Goal: Transaction & Acquisition: Purchase product/service

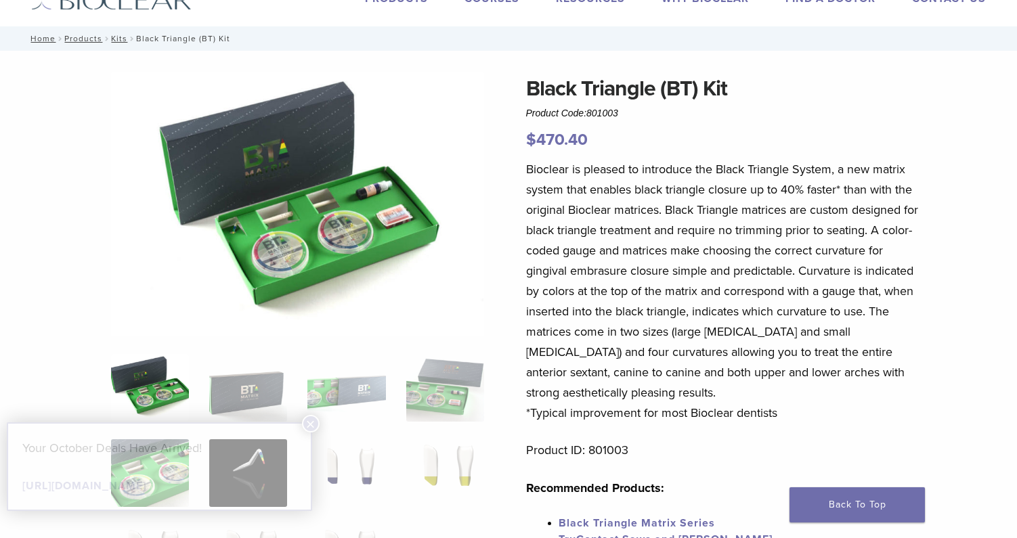
scroll to position [135, 0]
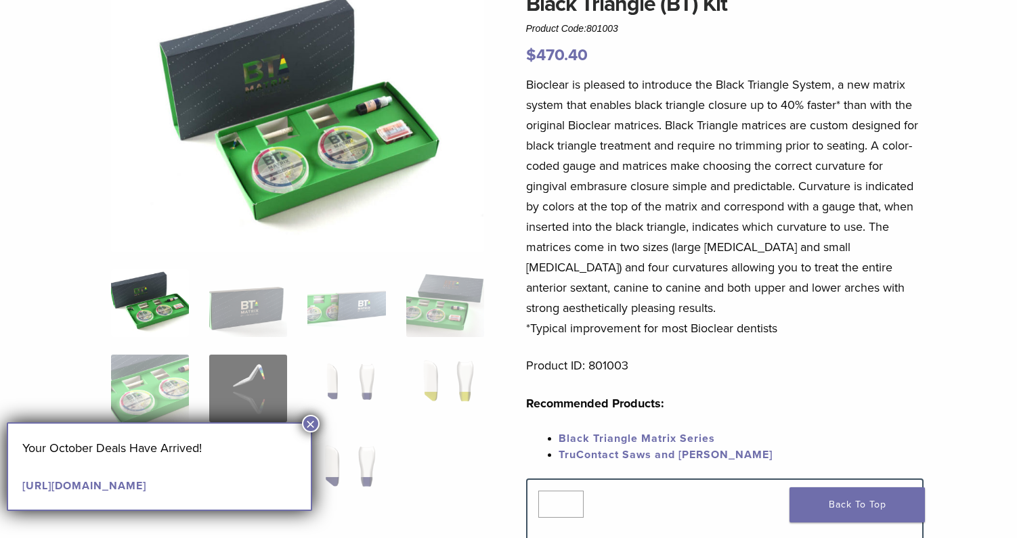
click at [311, 424] on button "×" at bounding box center [311, 424] width 18 height 18
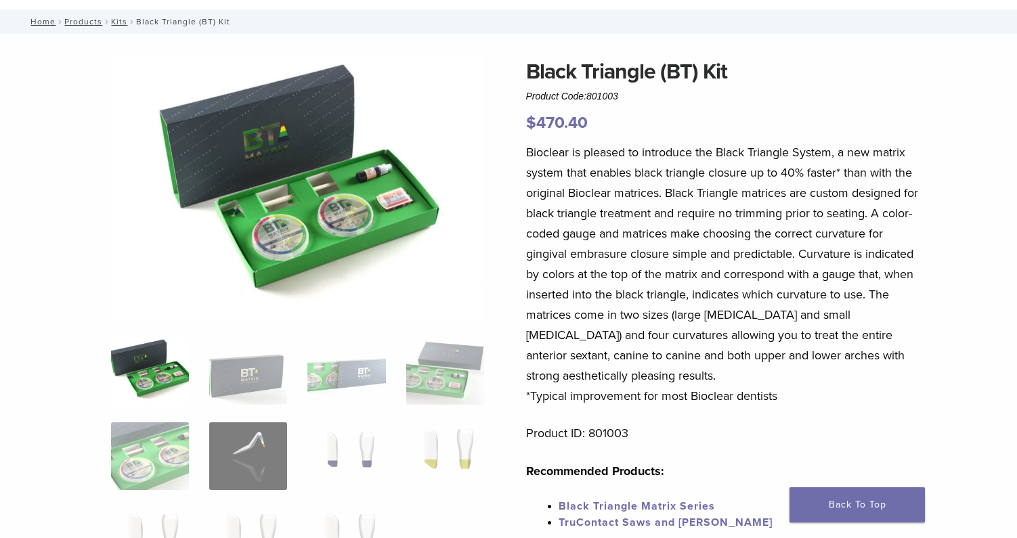
scroll to position [0, 0]
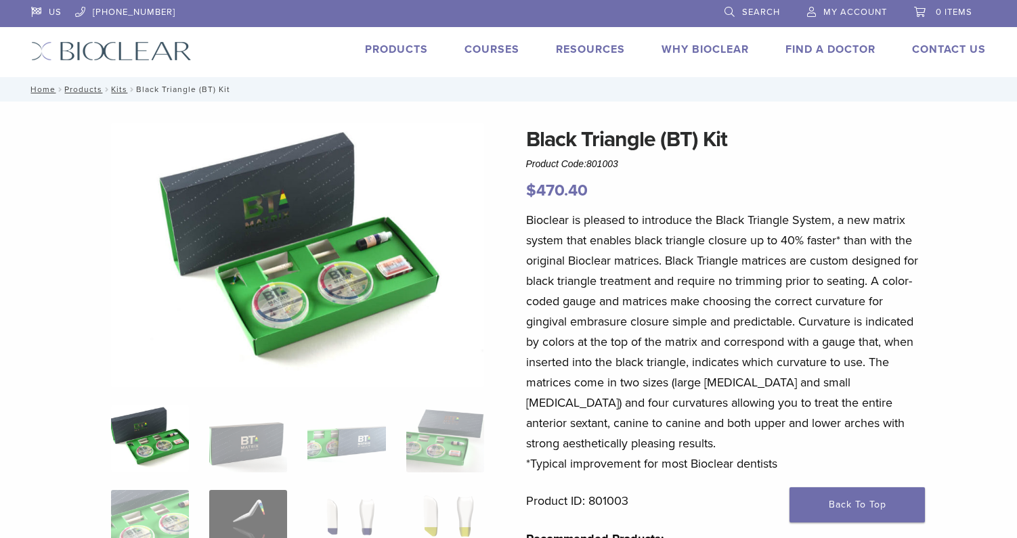
click at [839, 7] on span "My Account" at bounding box center [855, 12] width 64 height 11
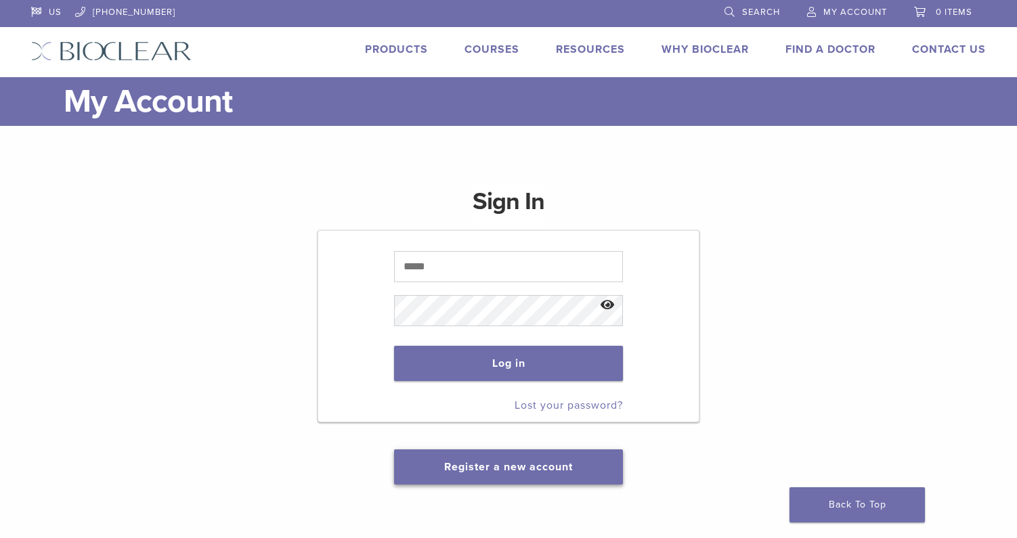
click at [509, 470] on link "Register a new account" at bounding box center [508, 467] width 129 height 14
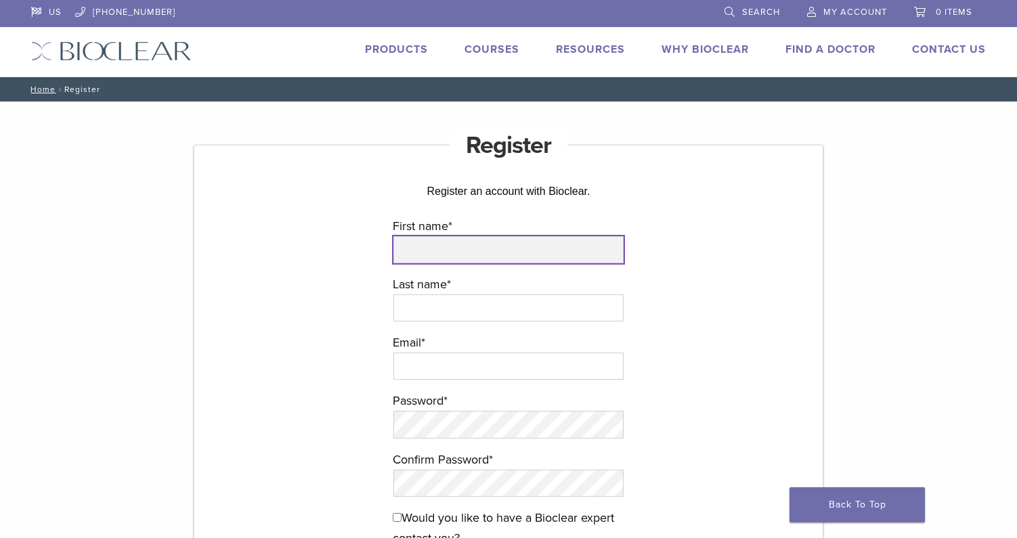
click at [437, 248] on input "First name *" at bounding box center [508, 249] width 230 height 27
type input "*****"
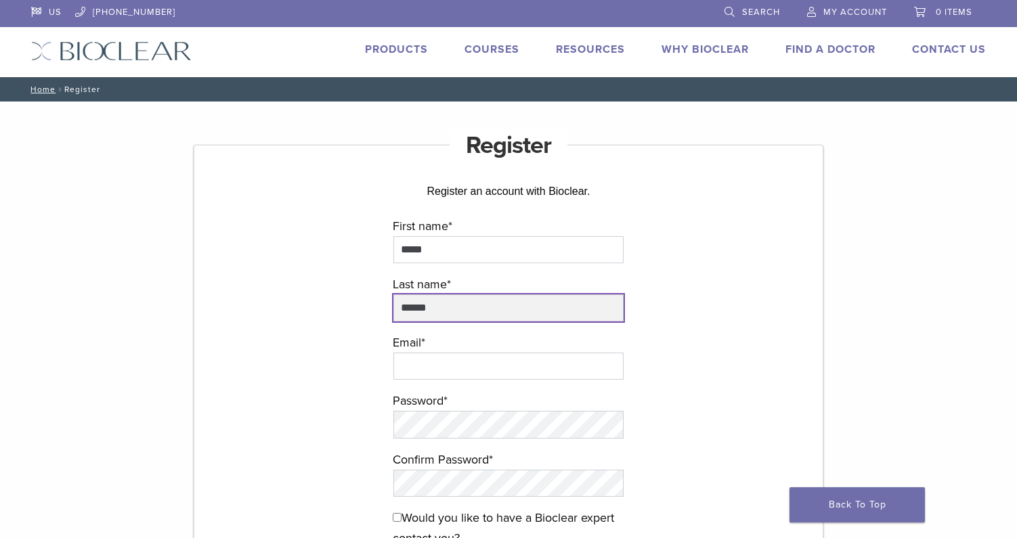
type input "******"
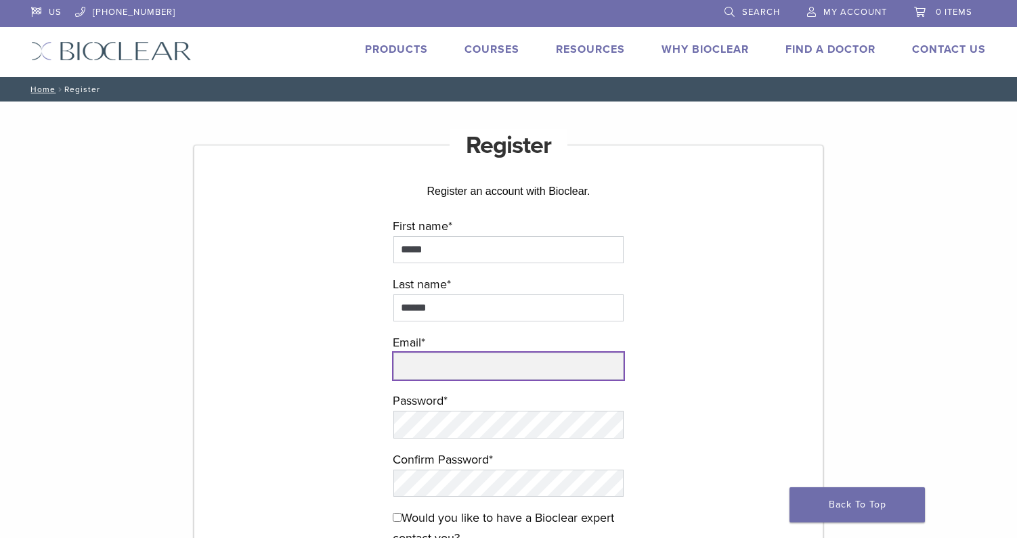
click at [430, 372] on input "email" at bounding box center [508, 366] width 230 height 27
type input "**********"
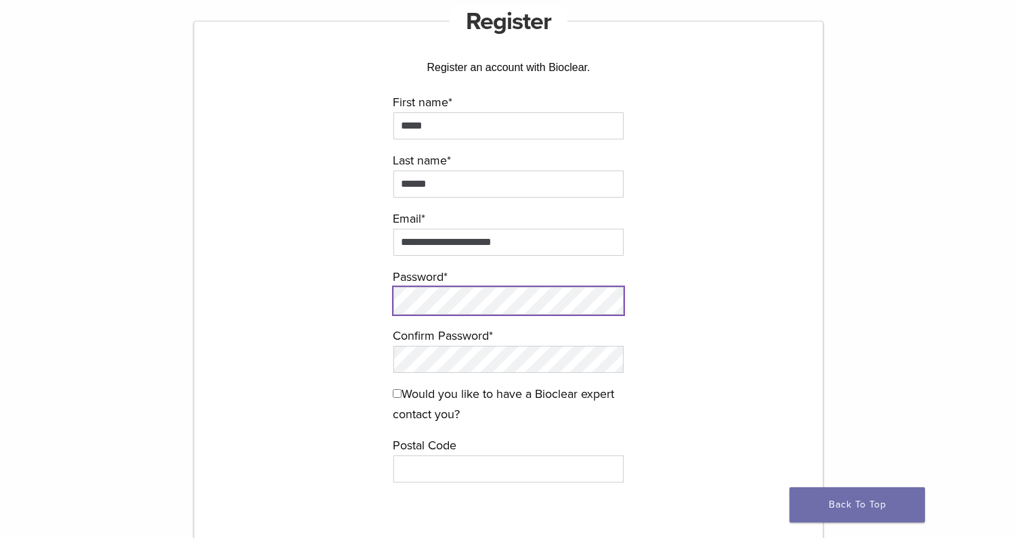
scroll to position [135, 0]
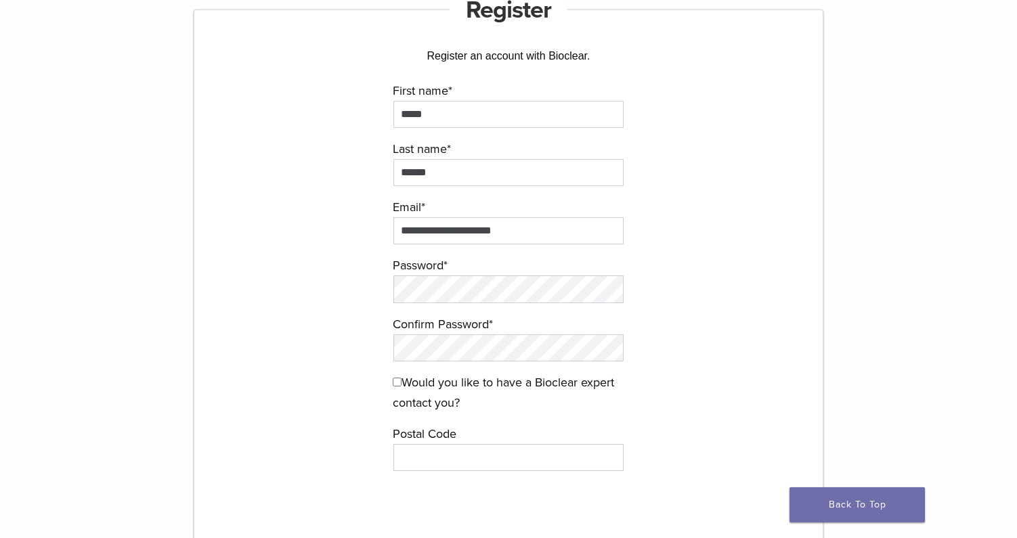
click at [490, 418] on p "Would you like to have a Bioclear expert contact you?" at bounding box center [508, 397] width 231 height 51
click at [358, 351] on form "**********" at bounding box center [508, 342] width 405 height 522
click at [707, 344] on form "**********" at bounding box center [508, 342] width 405 height 522
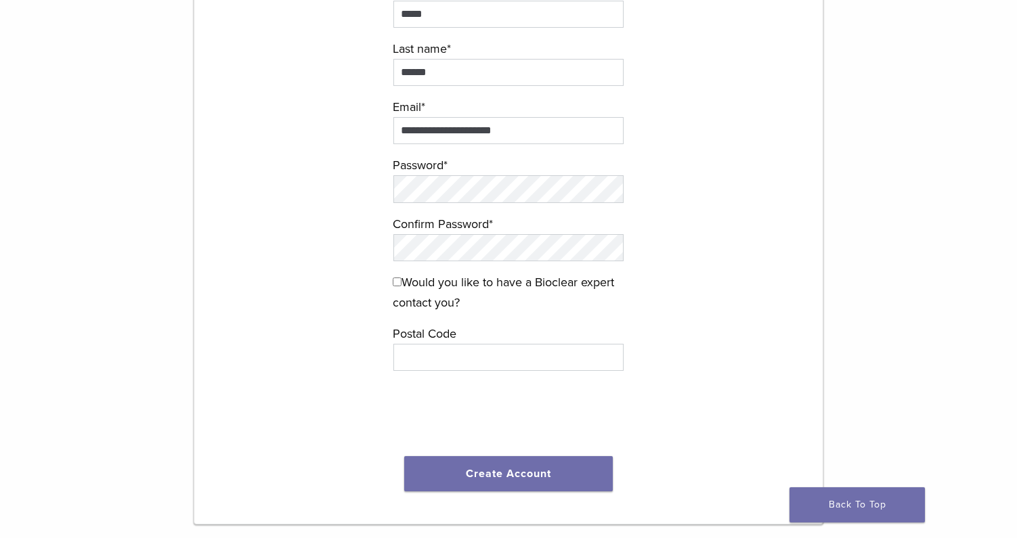
scroll to position [271, 0]
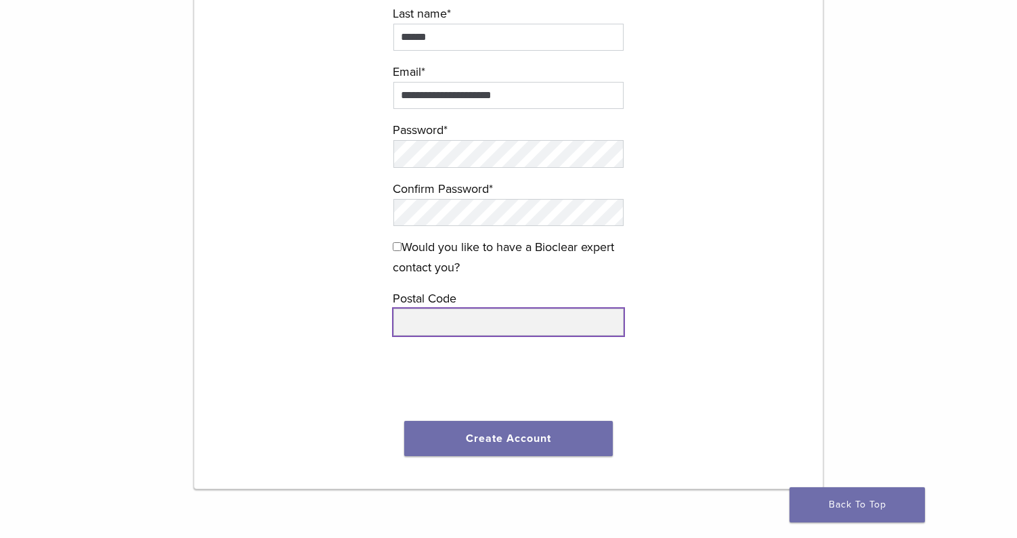
click at [441, 327] on input "text" at bounding box center [508, 322] width 230 height 27
type input "*****"
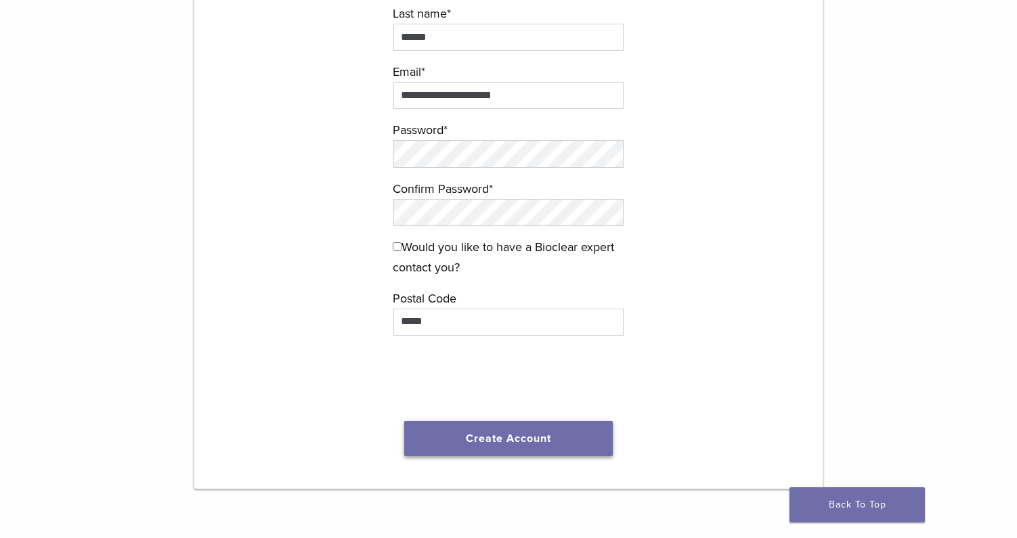
click at [505, 432] on button "Create Account" at bounding box center [508, 438] width 208 height 35
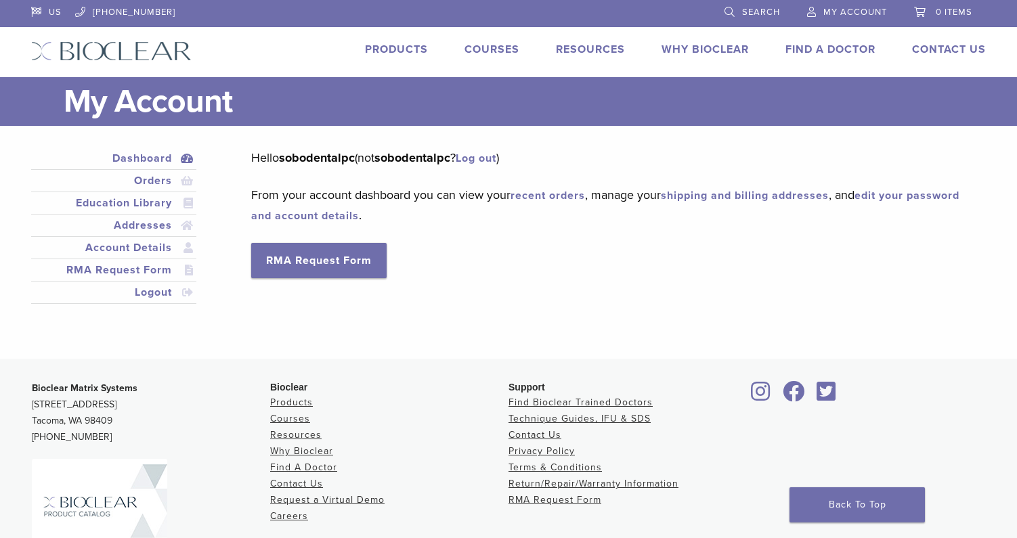
click at [146, 162] on link "Dashboard" at bounding box center [114, 158] width 160 height 16
click at [152, 160] on link "Dashboard" at bounding box center [114, 158] width 160 height 16
click at [378, 52] on link "Products" at bounding box center [396, 50] width 63 height 14
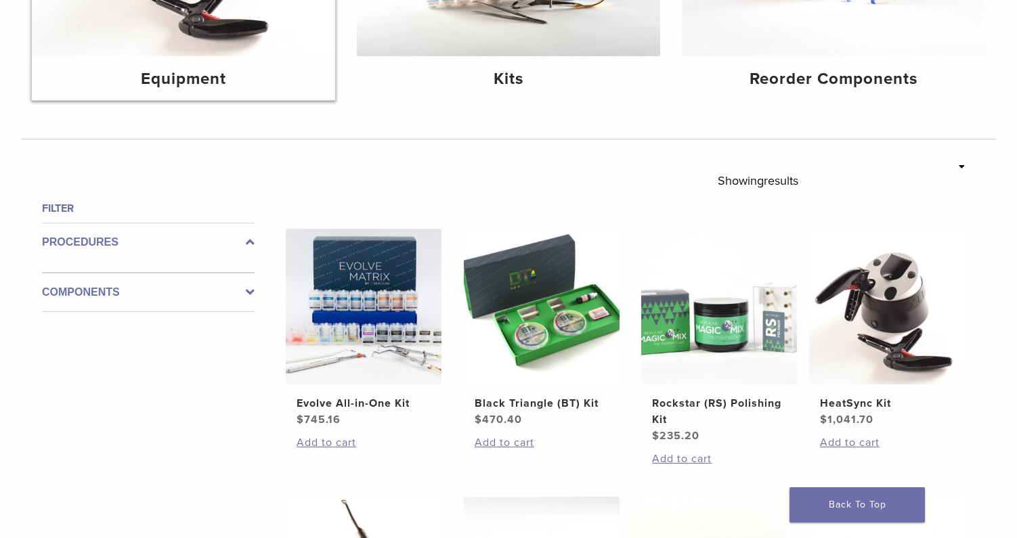
scroll to position [406, 0]
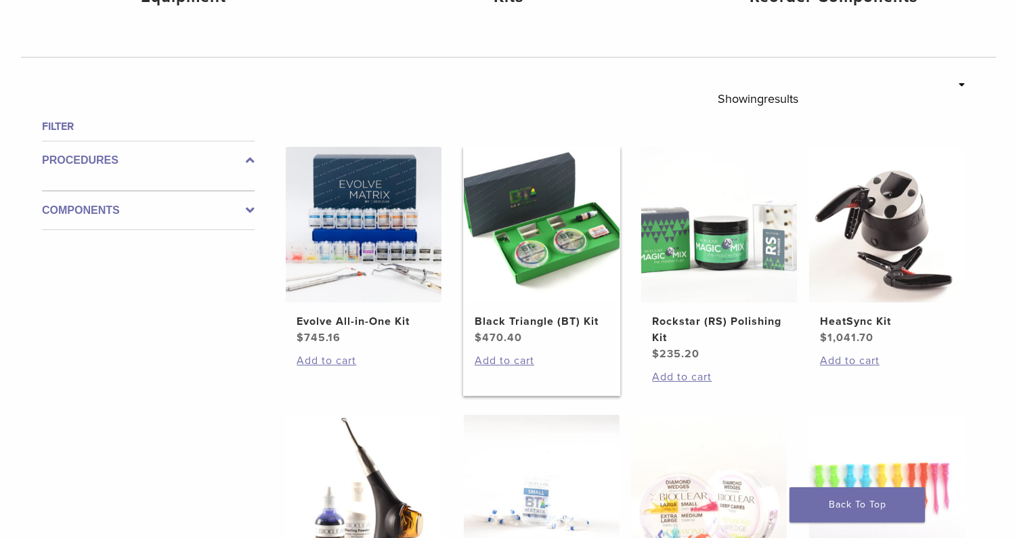
click at [483, 324] on h2 "Black Triangle (BT) Kit" at bounding box center [541, 321] width 134 height 16
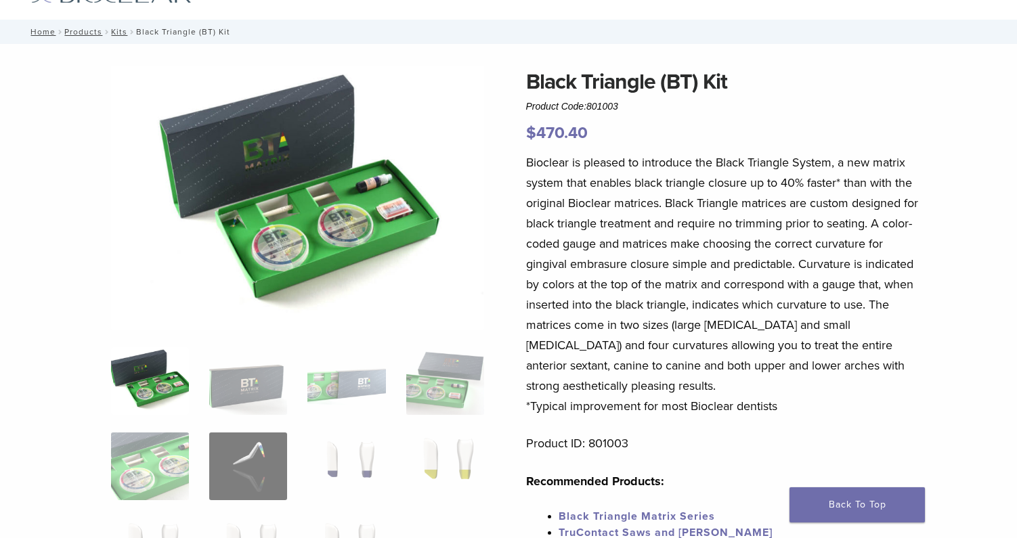
scroll to position [135, 0]
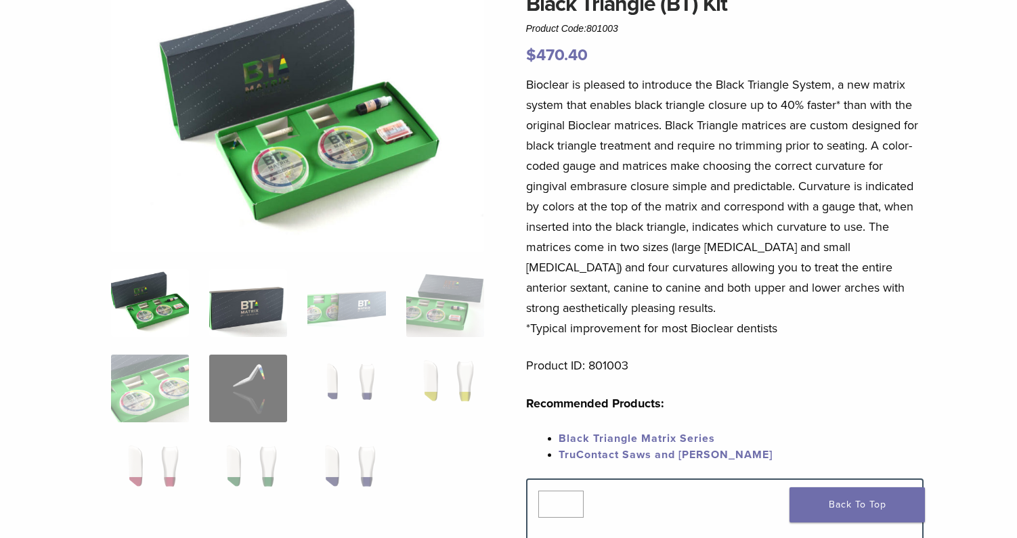
click at [265, 297] on img at bounding box center [248, 303] width 78 height 68
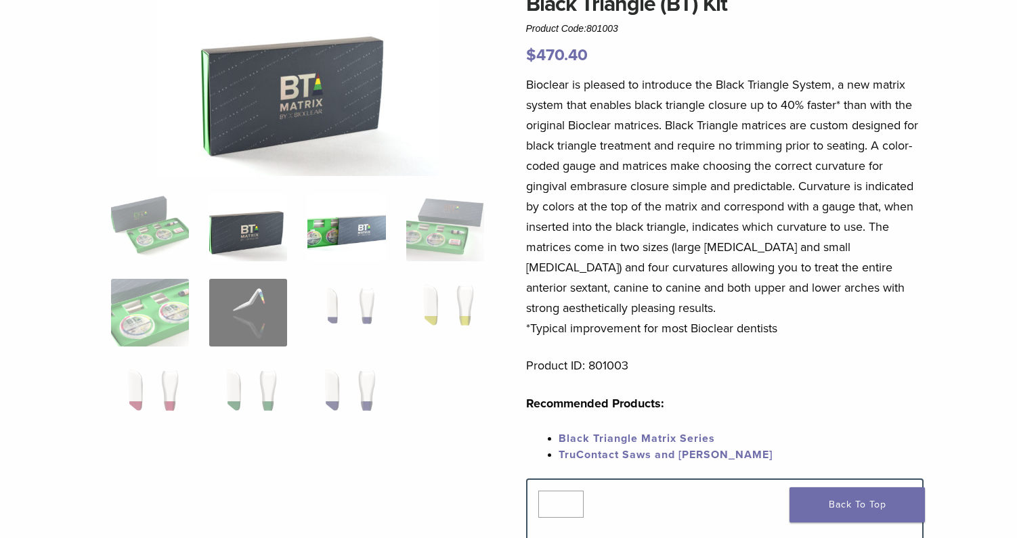
click at [342, 242] on img at bounding box center [346, 228] width 78 height 68
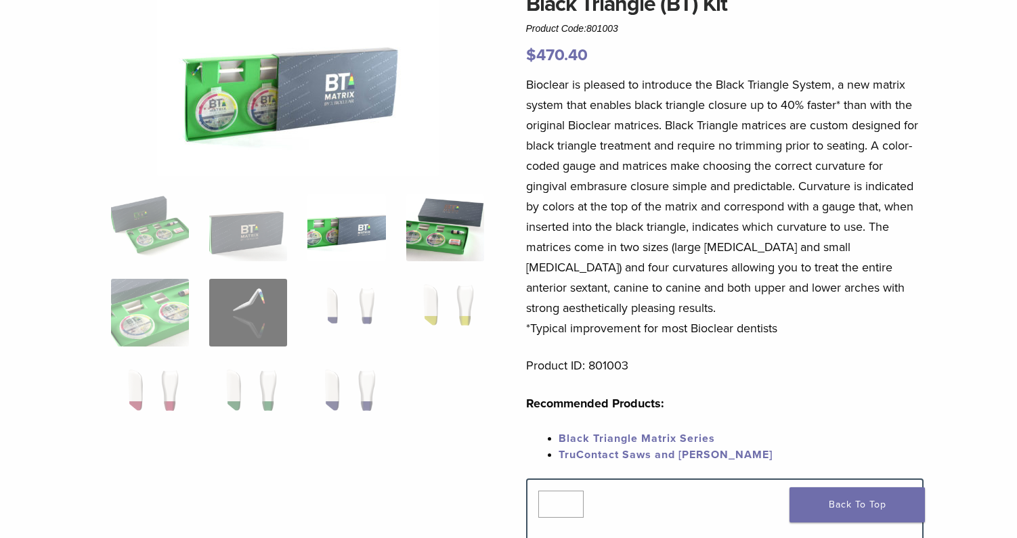
click at [432, 227] on img at bounding box center [445, 228] width 78 height 68
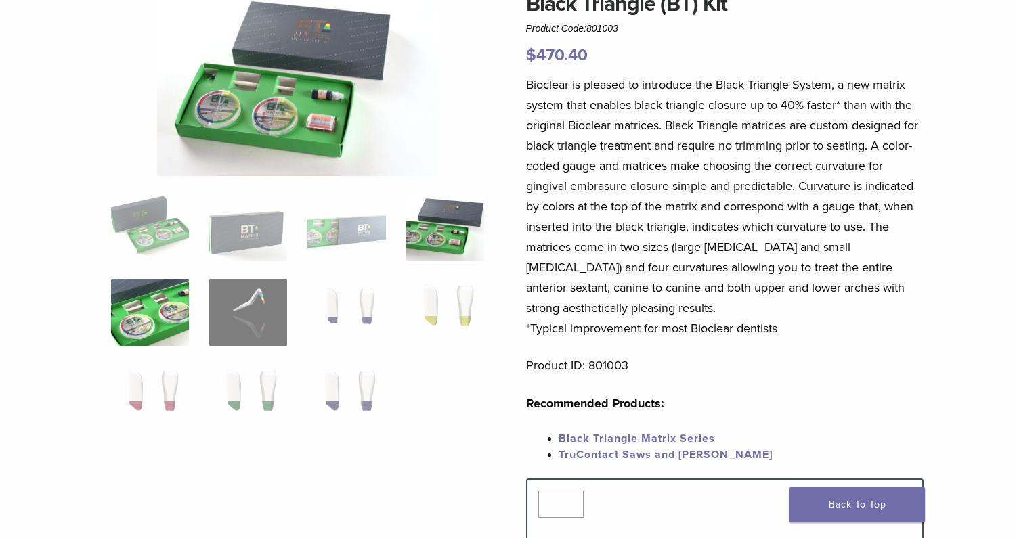
click at [187, 305] on img at bounding box center [150, 313] width 78 height 68
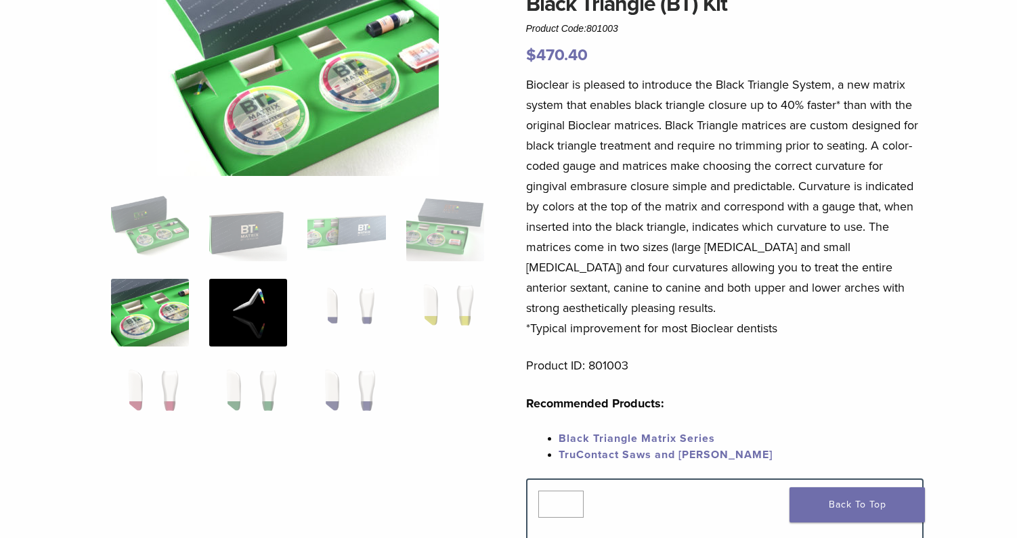
click at [252, 308] on img at bounding box center [248, 313] width 78 height 68
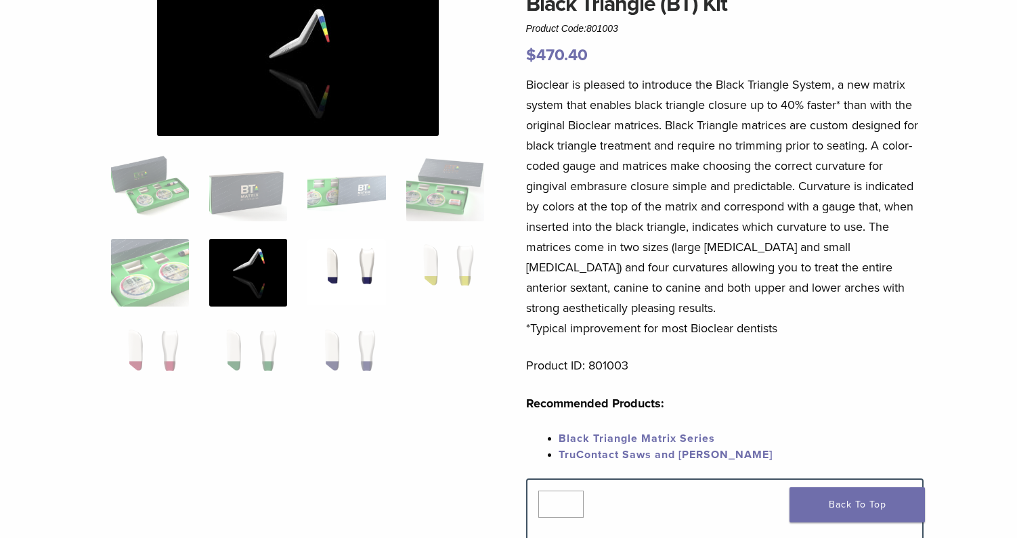
click at [353, 289] on img at bounding box center [346, 273] width 78 height 68
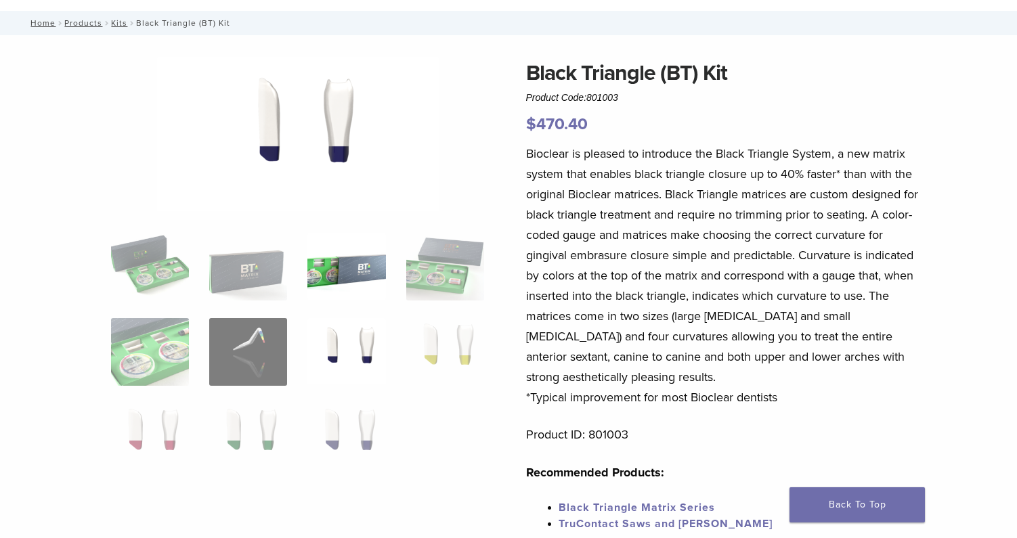
scroll to position [0, 0]
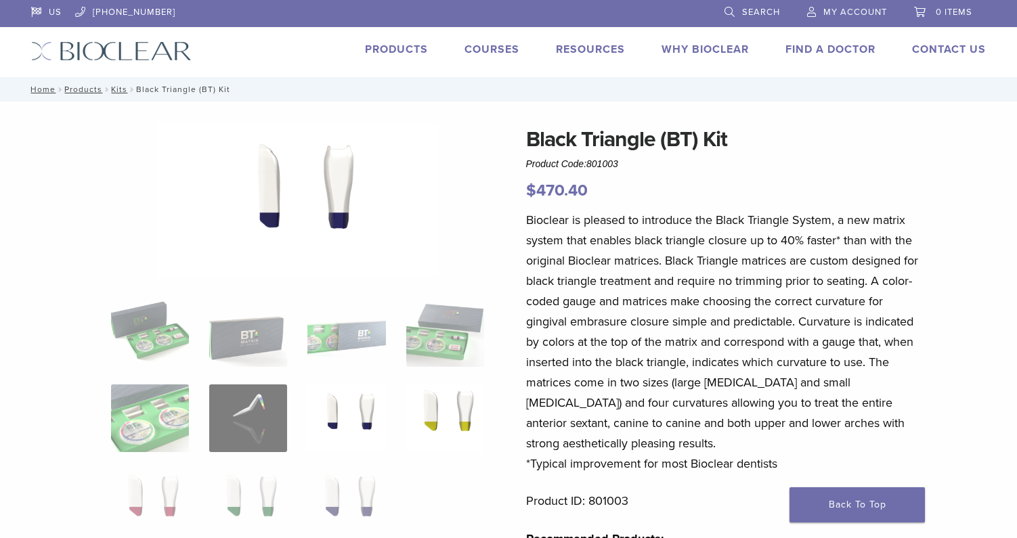
click at [443, 419] on img at bounding box center [445, 418] width 78 height 68
click at [127, 497] on img at bounding box center [150, 504] width 78 height 68
click at [215, 508] on img at bounding box center [248, 504] width 78 height 68
click at [336, 504] on img at bounding box center [346, 504] width 78 height 68
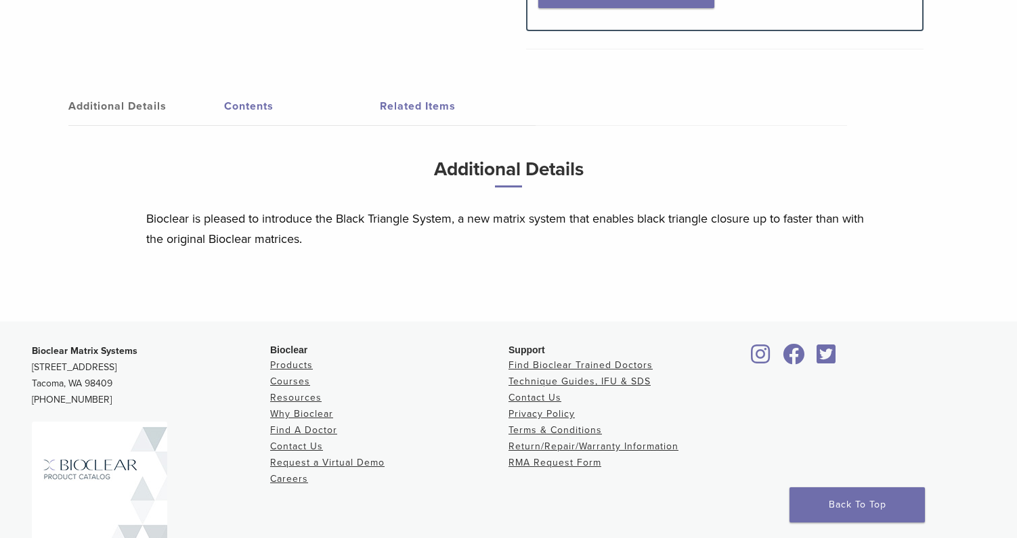
scroll to position [538, 0]
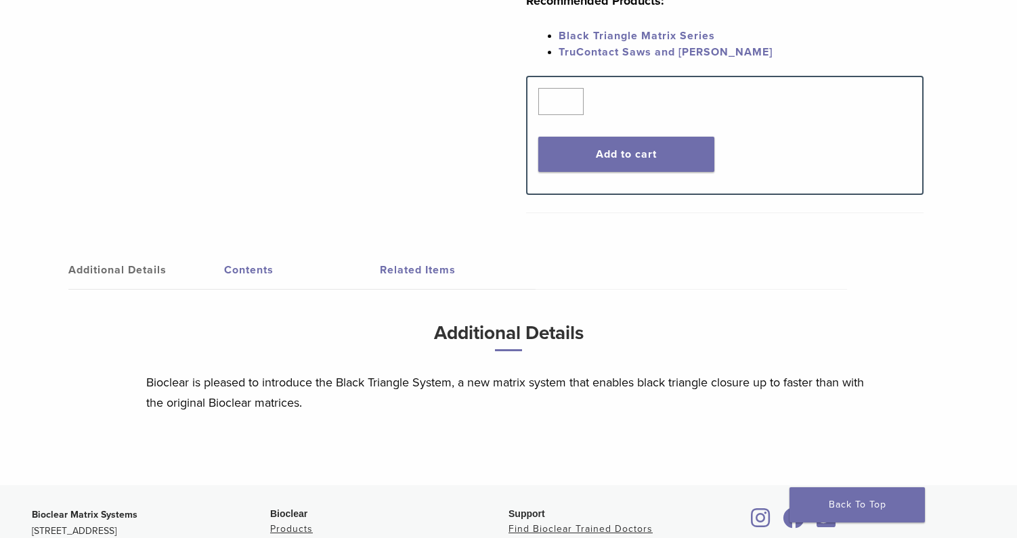
click at [252, 272] on link "Contents" at bounding box center [302, 270] width 156 height 38
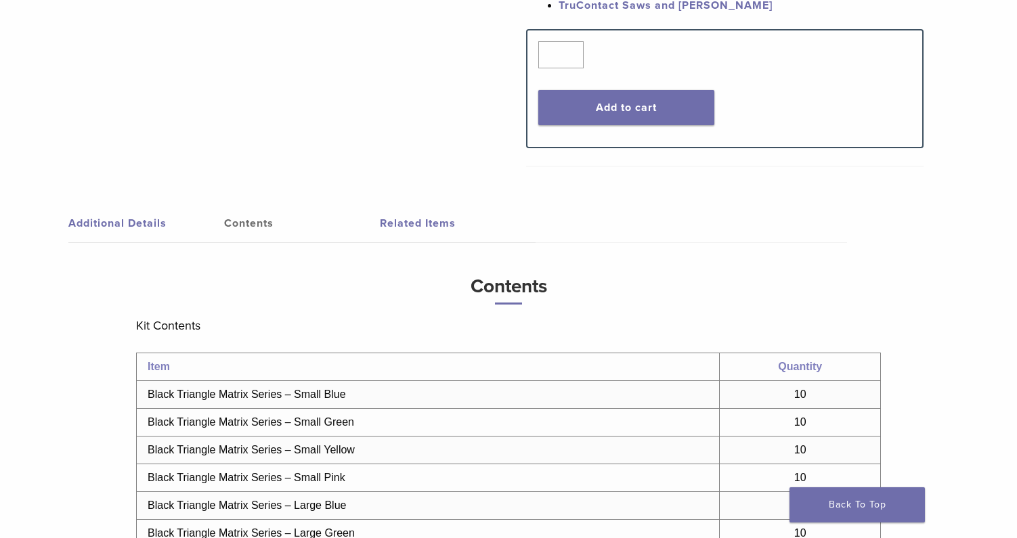
scroll to position [470, 0]
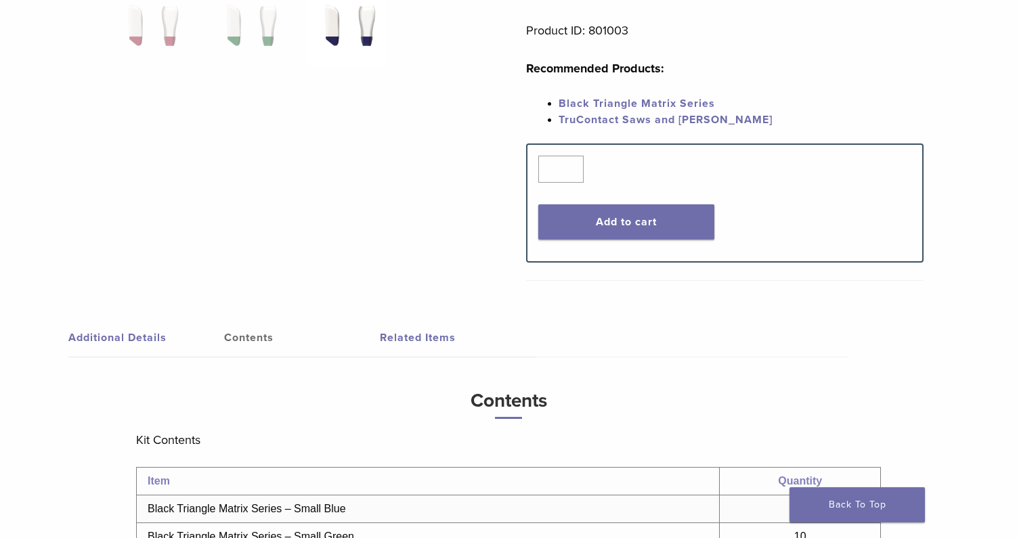
click at [426, 336] on link "Related Items" at bounding box center [458, 338] width 156 height 38
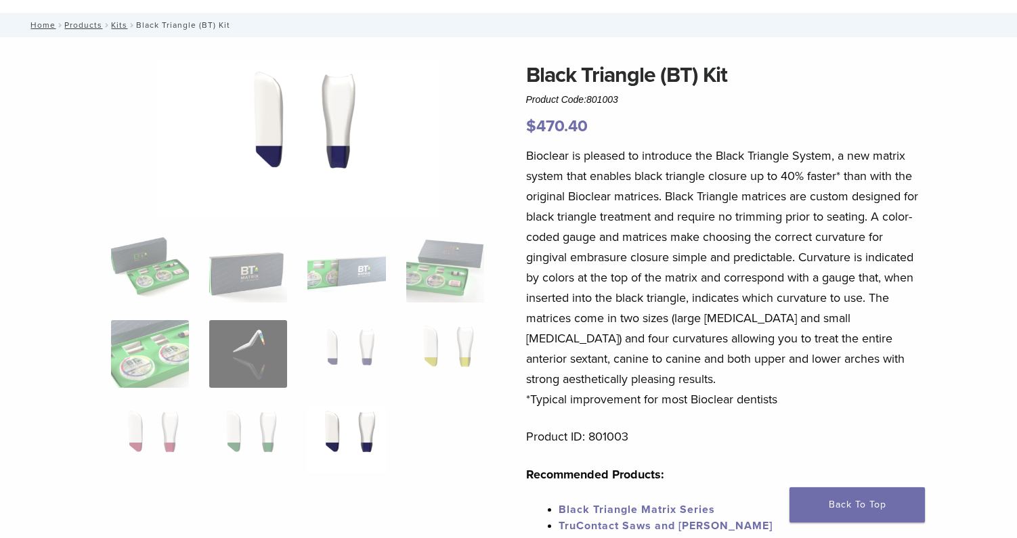
scroll to position [0, 0]
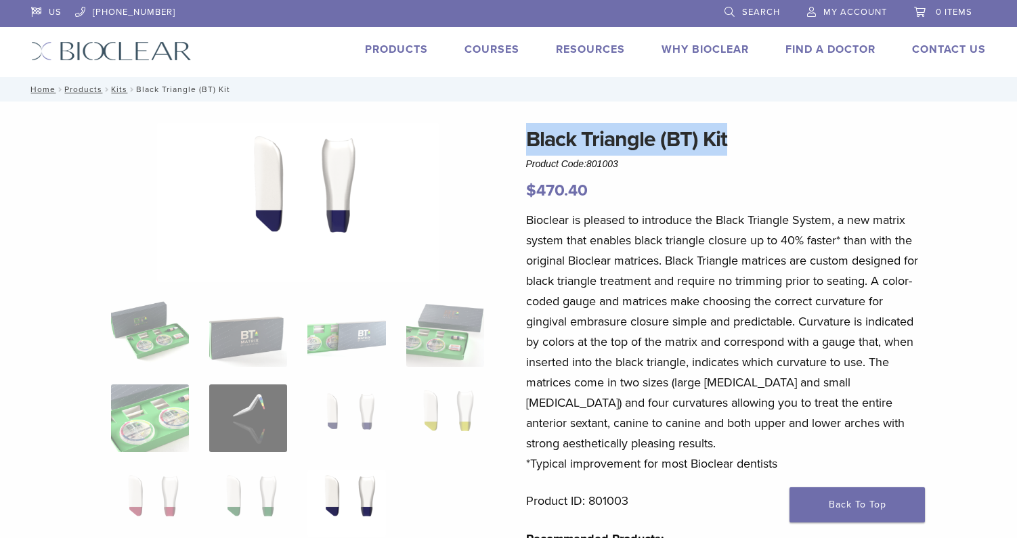
drag, startPoint x: 688, startPoint y: 137, endPoint x: 518, endPoint y: 139, distance: 169.9
copy h1 "Black Triangle (BT) Kit"
